Goal: Book appointment/travel/reservation

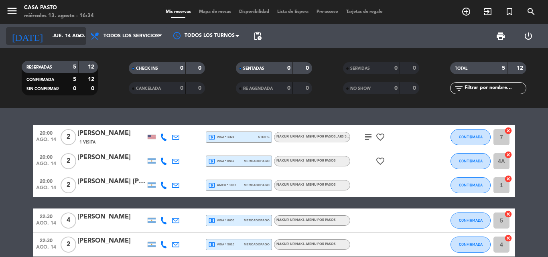
click at [68, 32] on input "jue. 14 ago." at bounding box center [83, 36] width 68 height 14
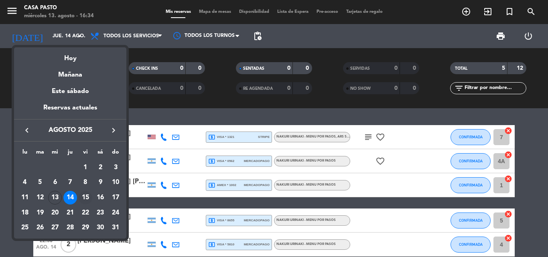
click at [85, 194] on div "15" at bounding box center [86, 198] width 14 height 14
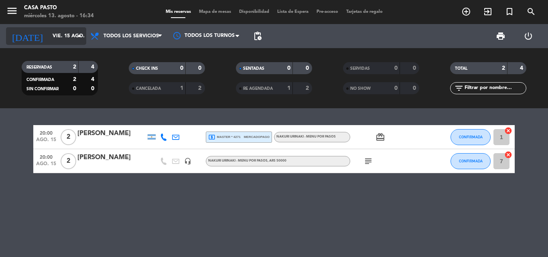
click at [71, 33] on input "vie. 15 ago." at bounding box center [83, 36] width 68 height 14
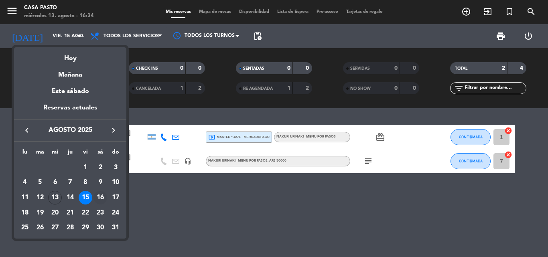
click at [99, 196] on div "16" at bounding box center [100, 198] width 14 height 14
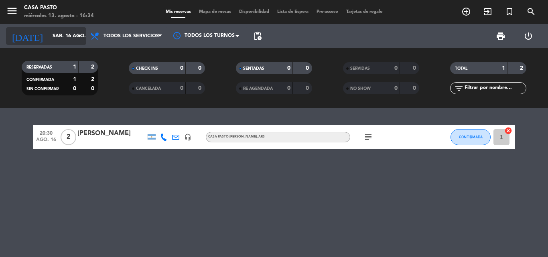
click at [54, 40] on input "sáb. 16 ago." at bounding box center [83, 36] width 68 height 14
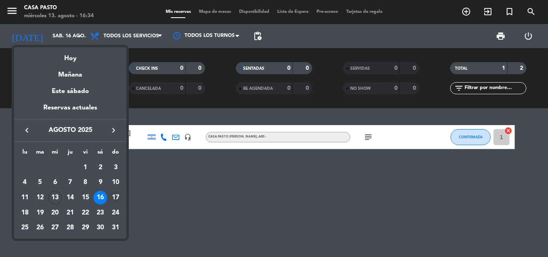
click at [115, 196] on div "17" at bounding box center [116, 198] width 14 height 14
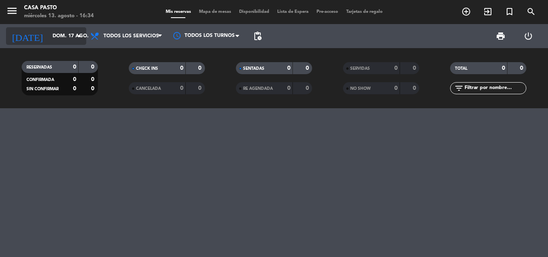
click at [62, 38] on input "dom. 17 ago." at bounding box center [83, 36] width 68 height 14
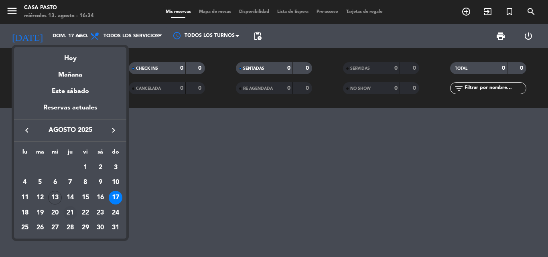
click at [72, 213] on div "21" at bounding box center [70, 213] width 14 height 14
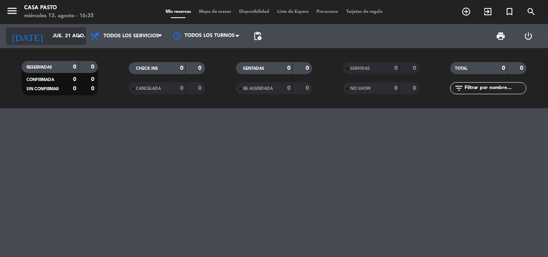
click at [61, 28] on div "[DATE] jue. 21 ago. arrow_drop_down" at bounding box center [46, 36] width 80 height 18
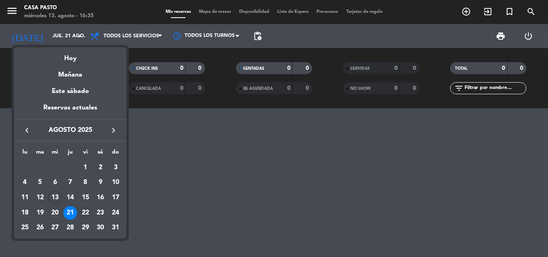
click at [86, 212] on div "22" at bounding box center [86, 213] width 14 height 14
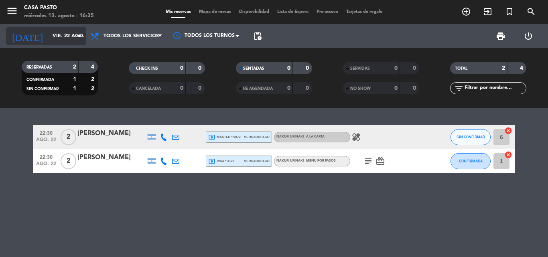
click at [58, 34] on input "vie. 22 ago." at bounding box center [83, 36] width 68 height 14
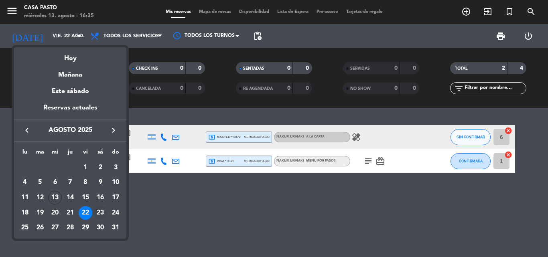
click at [101, 214] on div "23" at bounding box center [100, 213] width 14 height 14
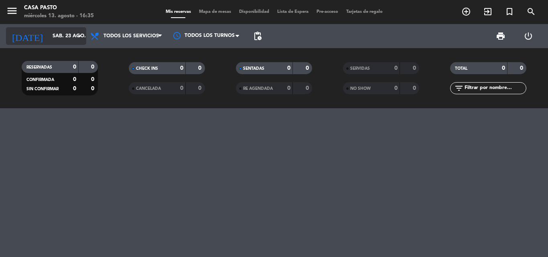
click at [68, 38] on input "sáb. 23 ago." at bounding box center [83, 36] width 68 height 14
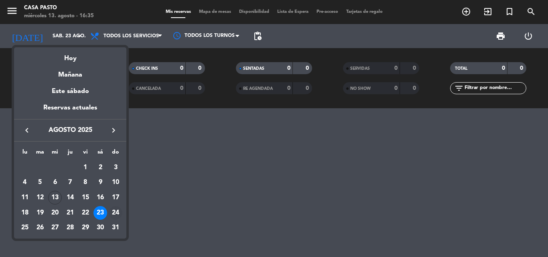
click at [114, 209] on div "24" at bounding box center [116, 213] width 14 height 14
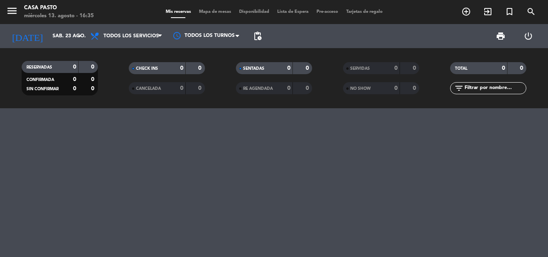
type input "dom. 24 ago."
